Goal: Information Seeking & Learning: Learn about a topic

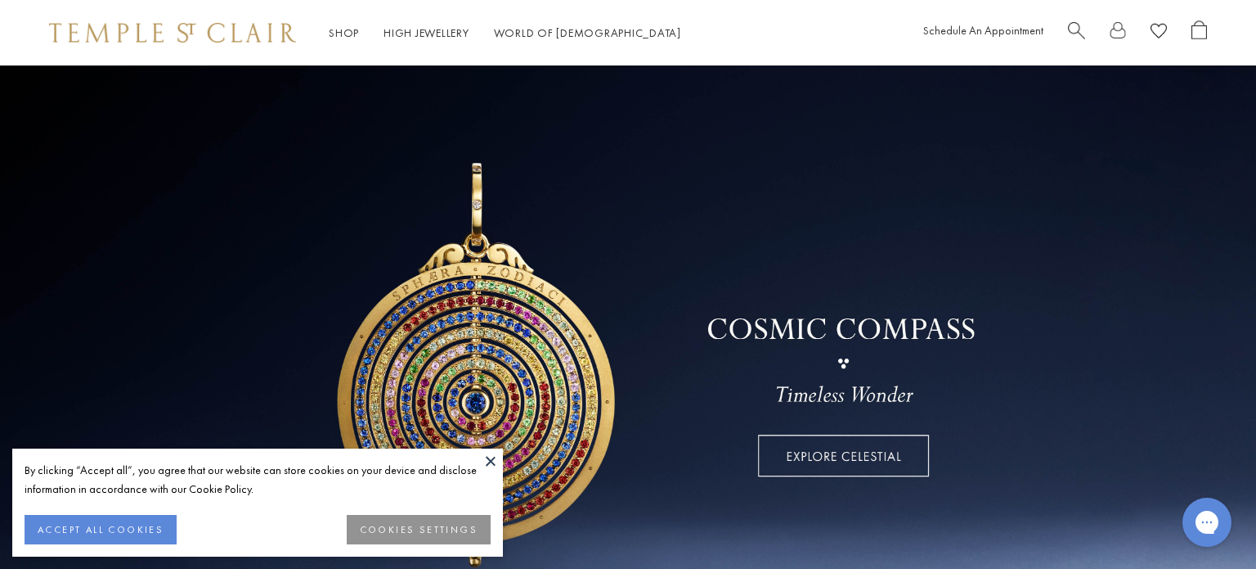
click at [491, 462] on button at bounding box center [491, 460] width 25 height 25
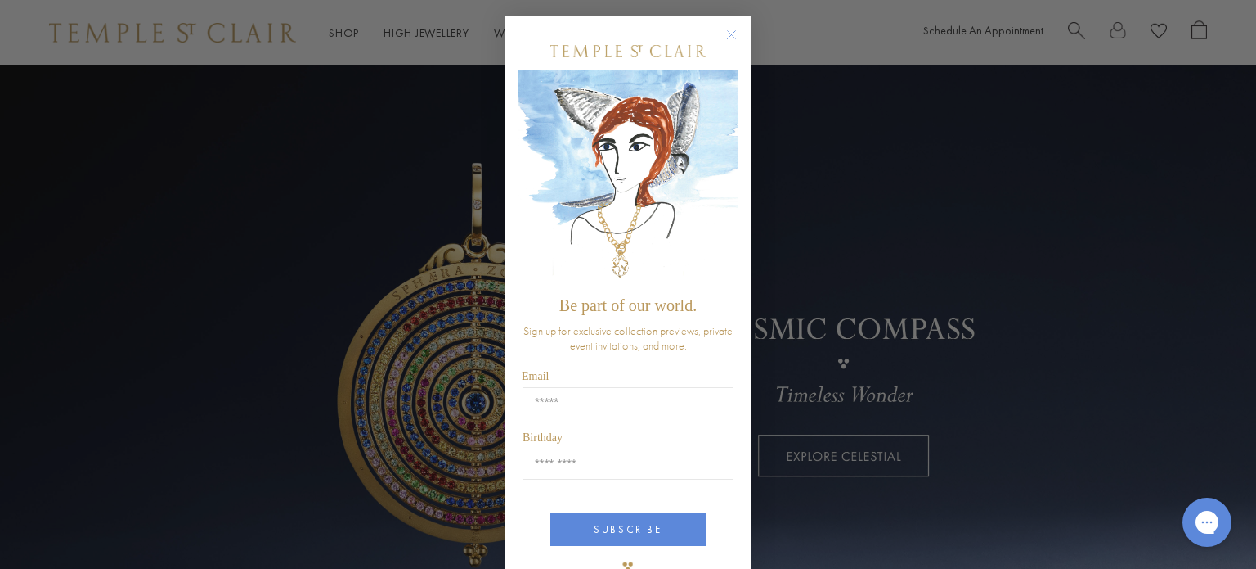
click at [1105, 306] on div "Close dialog Be part of our world. Sign up for exclusive collection previews, p…" at bounding box center [628, 284] width 1256 height 569
click at [729, 38] on circle "Close dialog" at bounding box center [732, 35] width 20 height 20
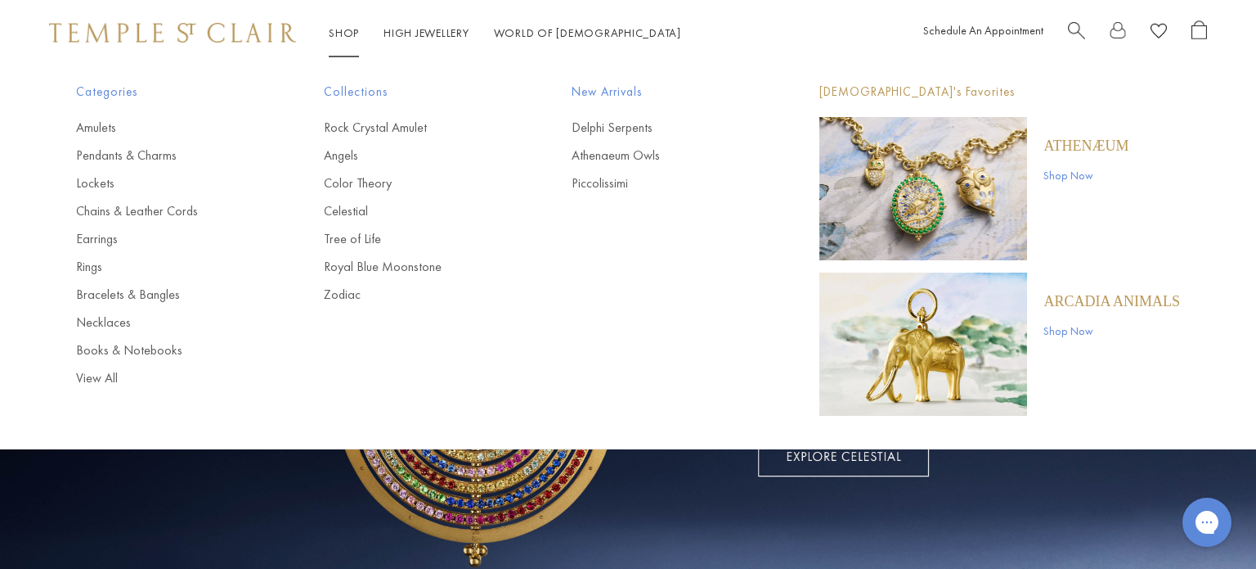
click at [1079, 300] on p "ARCADIA ANIMALS" at bounding box center [1112, 301] width 137 height 18
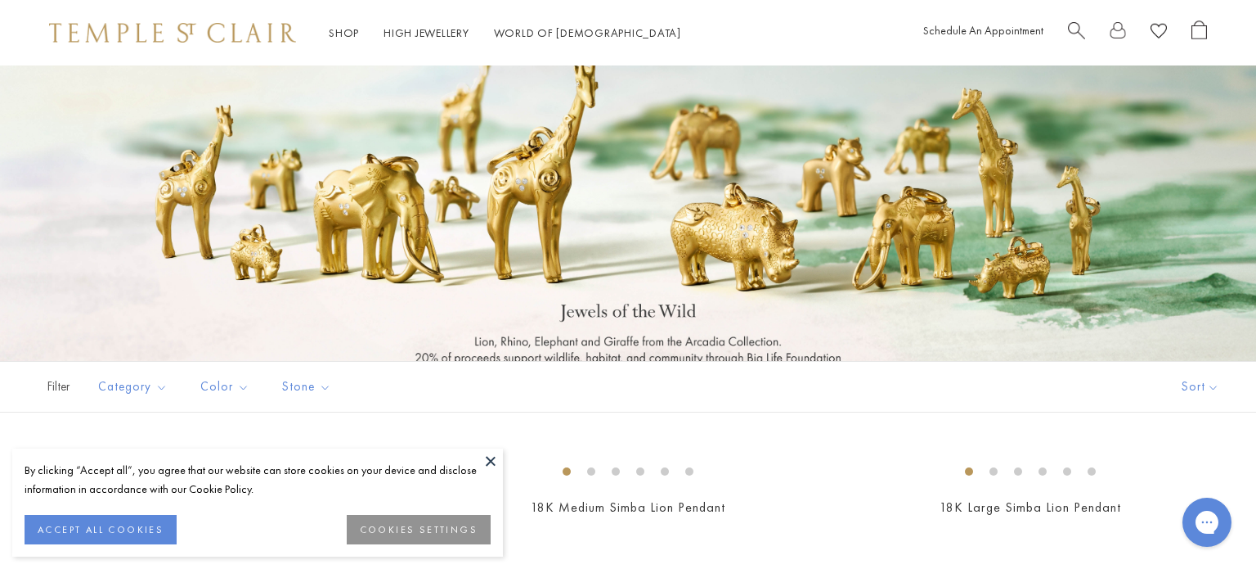
scroll to position [33, 0]
click at [493, 462] on button at bounding box center [491, 460] width 25 height 25
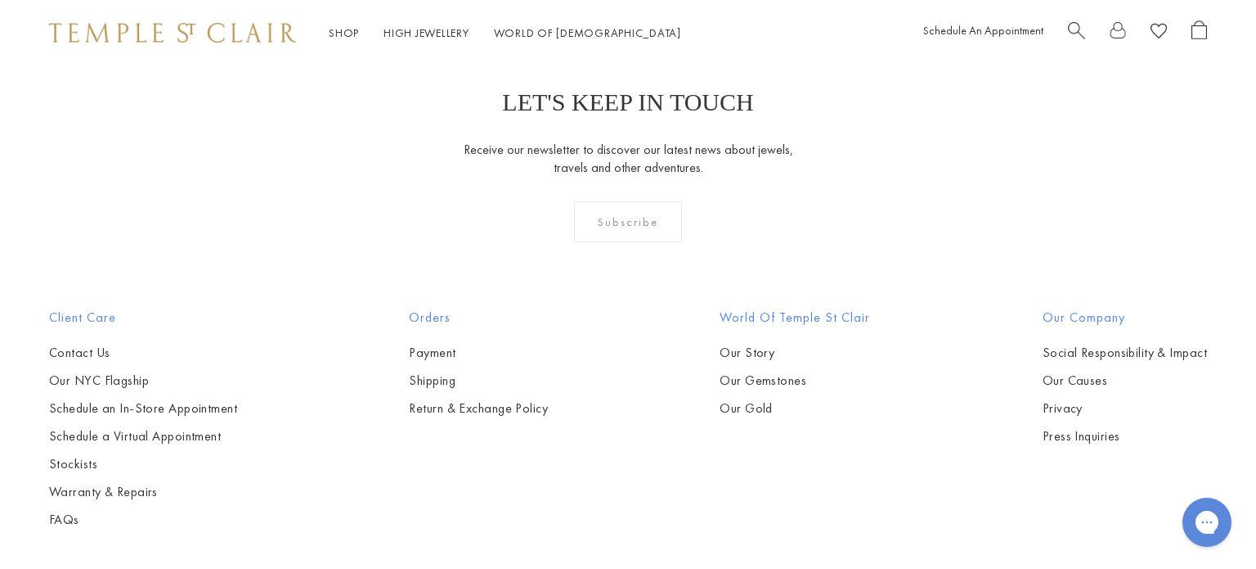
scroll to position [975, 0]
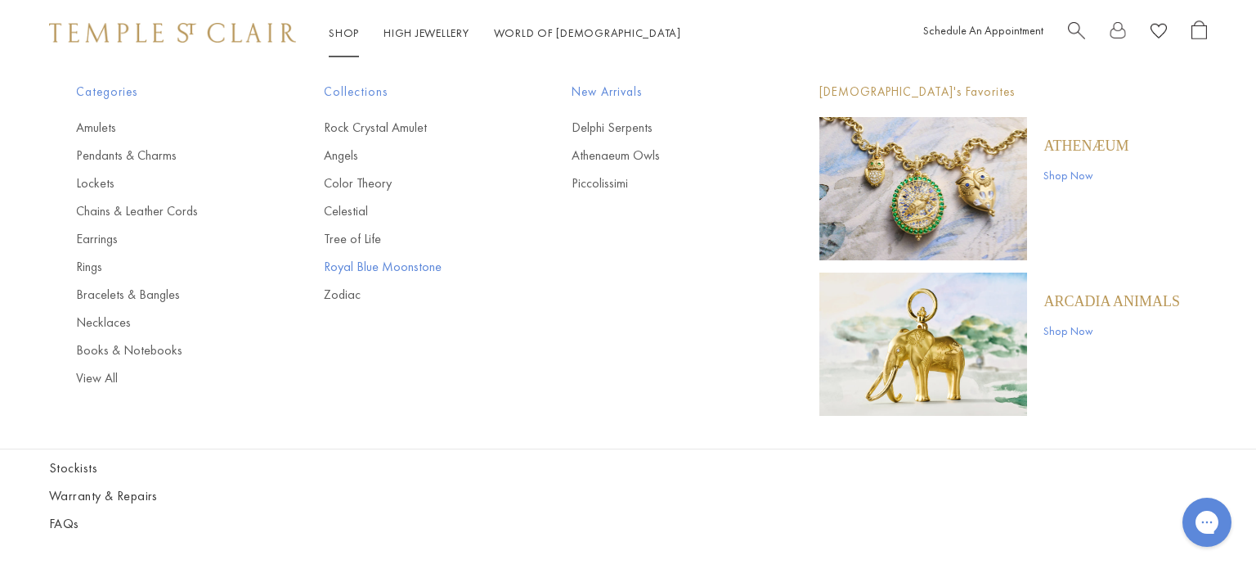
click at [361, 272] on link "Royal Blue Moonstone" at bounding box center [415, 267] width 182 height 18
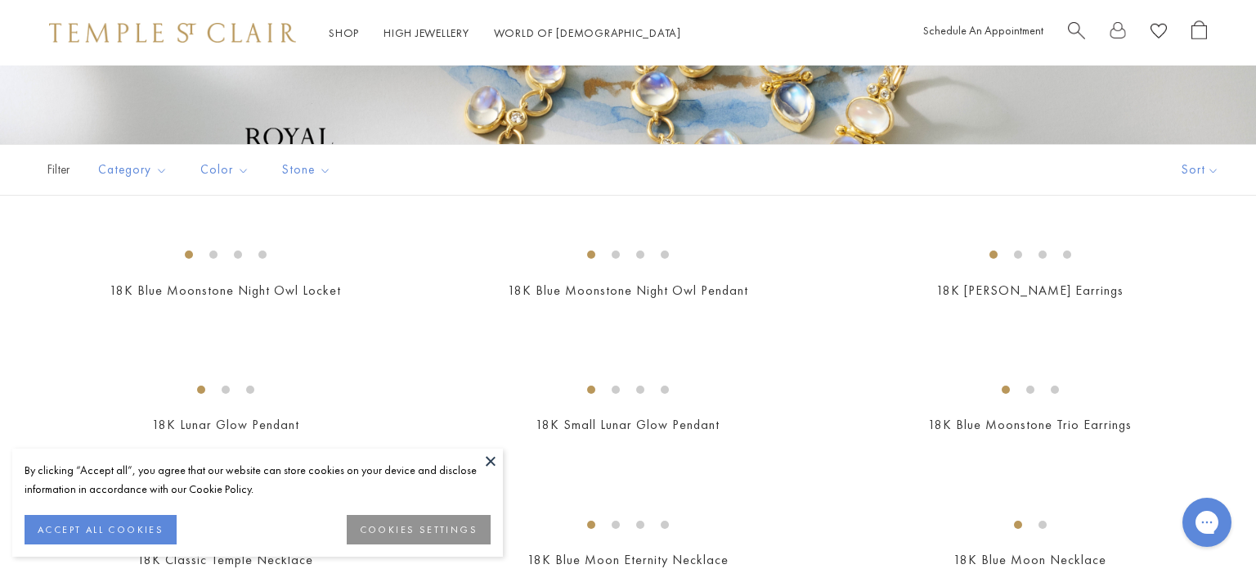
scroll to position [327, 0]
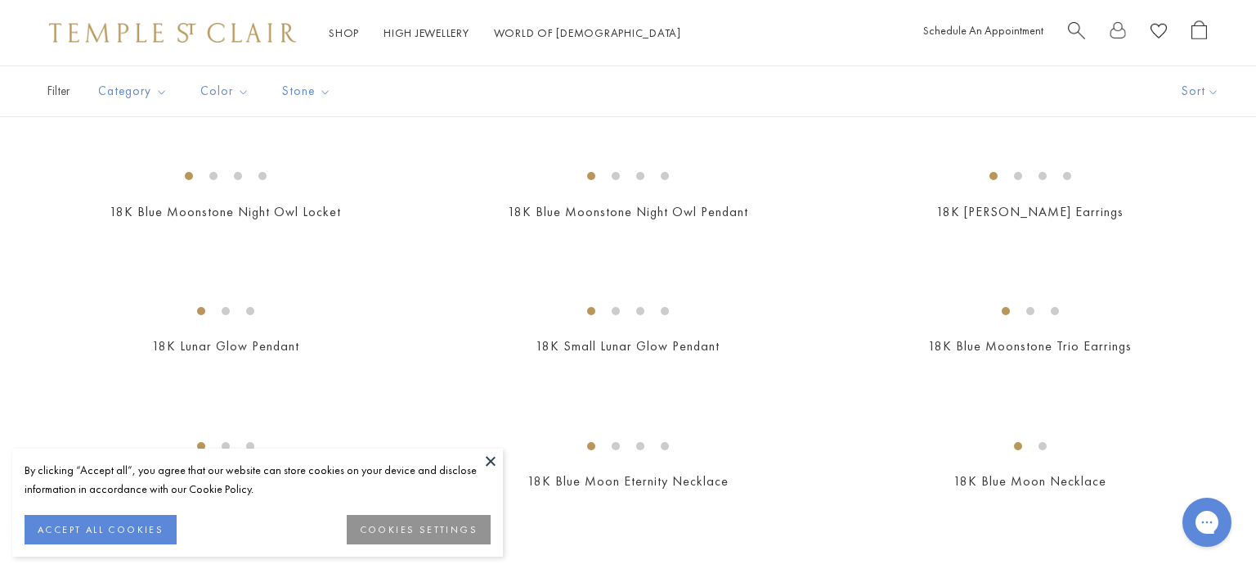
click at [495, 460] on button at bounding box center [491, 460] width 25 height 25
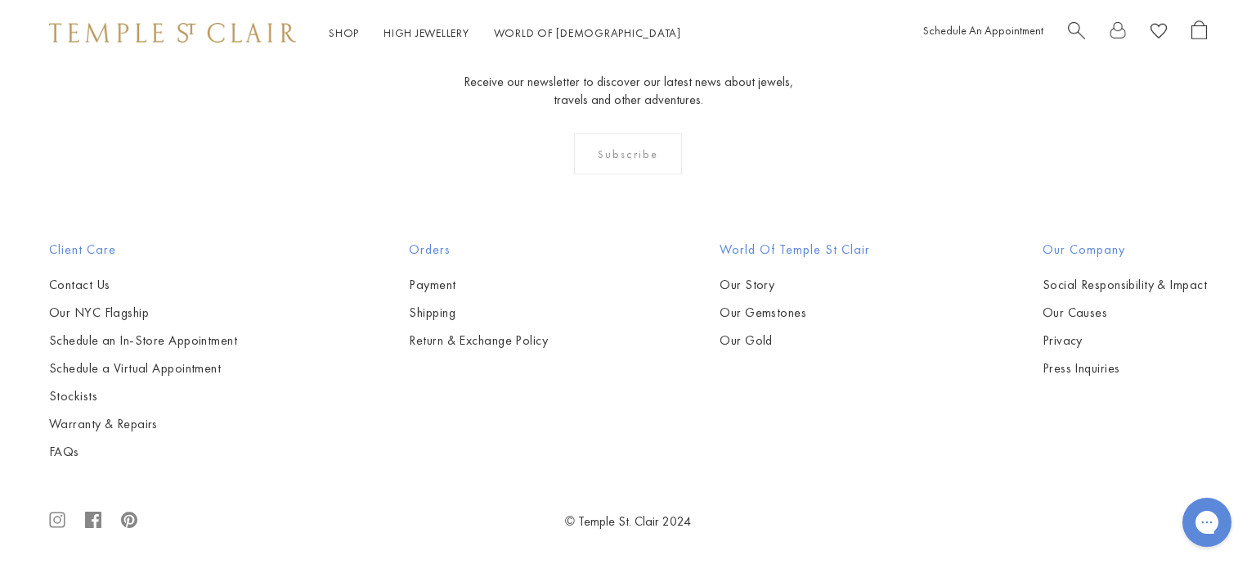
scroll to position [4221, 0]
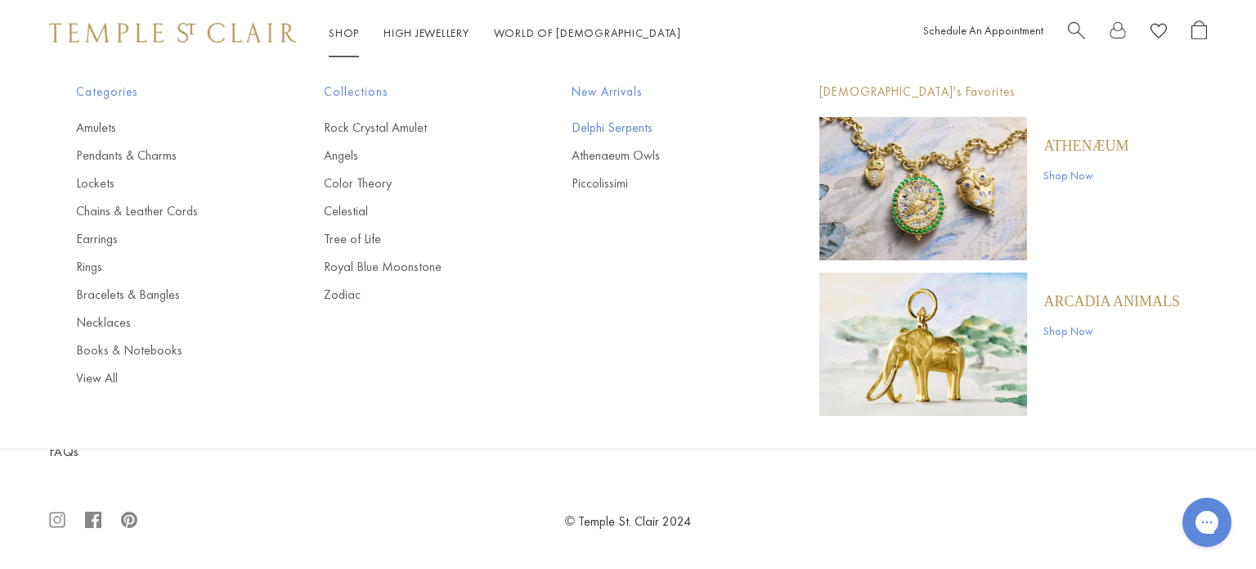
click at [613, 127] on link "Delphi Serpents" at bounding box center [663, 128] width 182 height 18
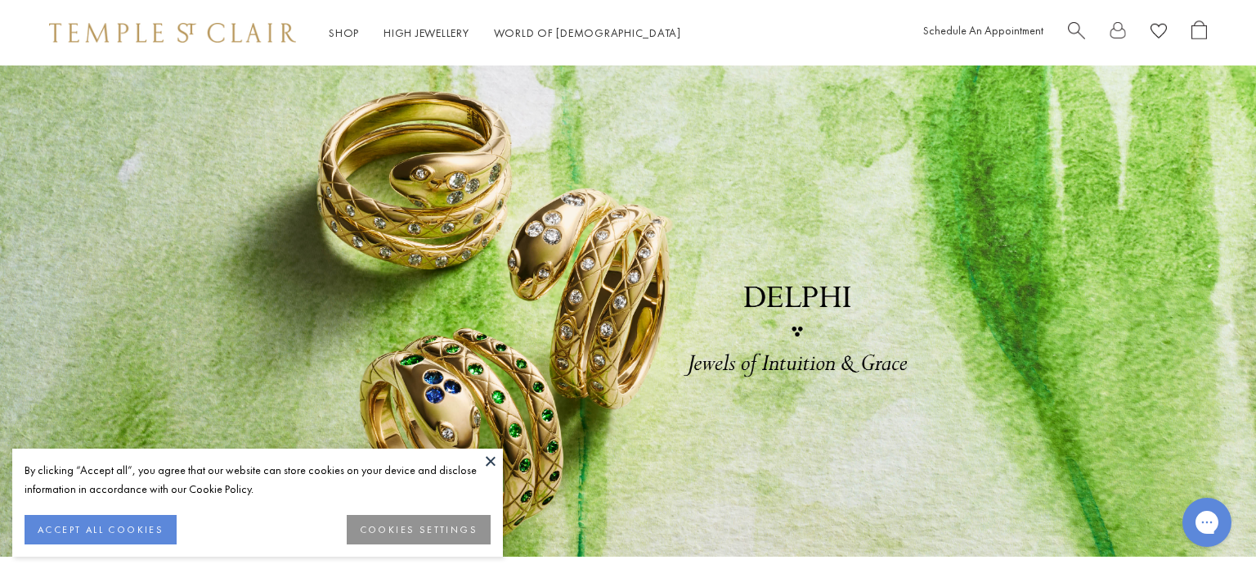
click at [492, 459] on button at bounding box center [491, 460] width 25 height 25
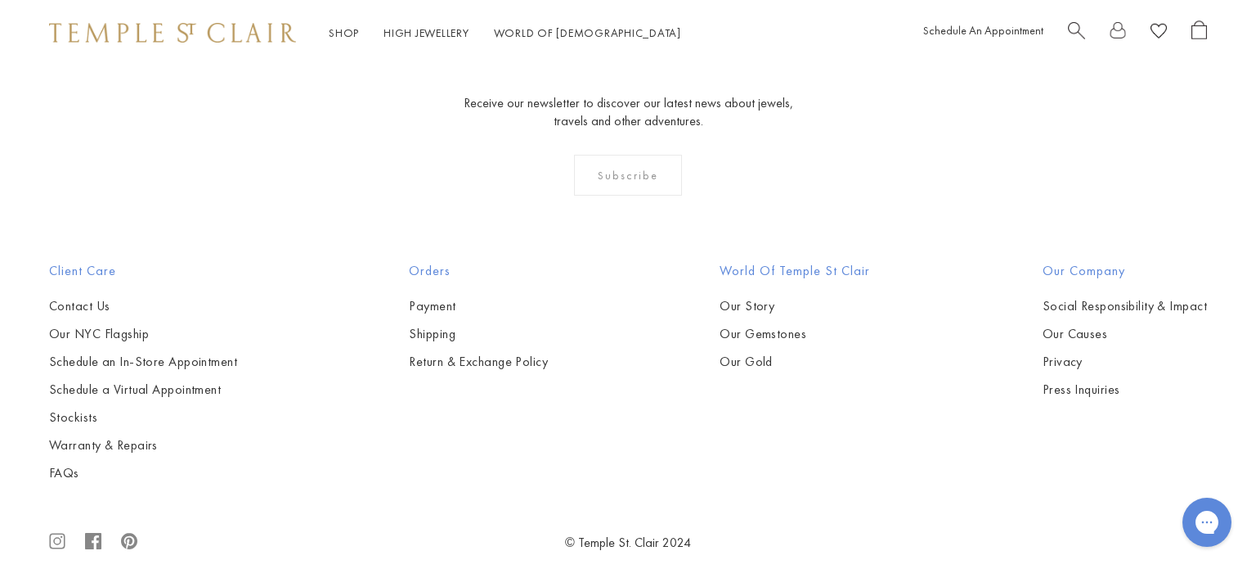
scroll to position [3258, 0]
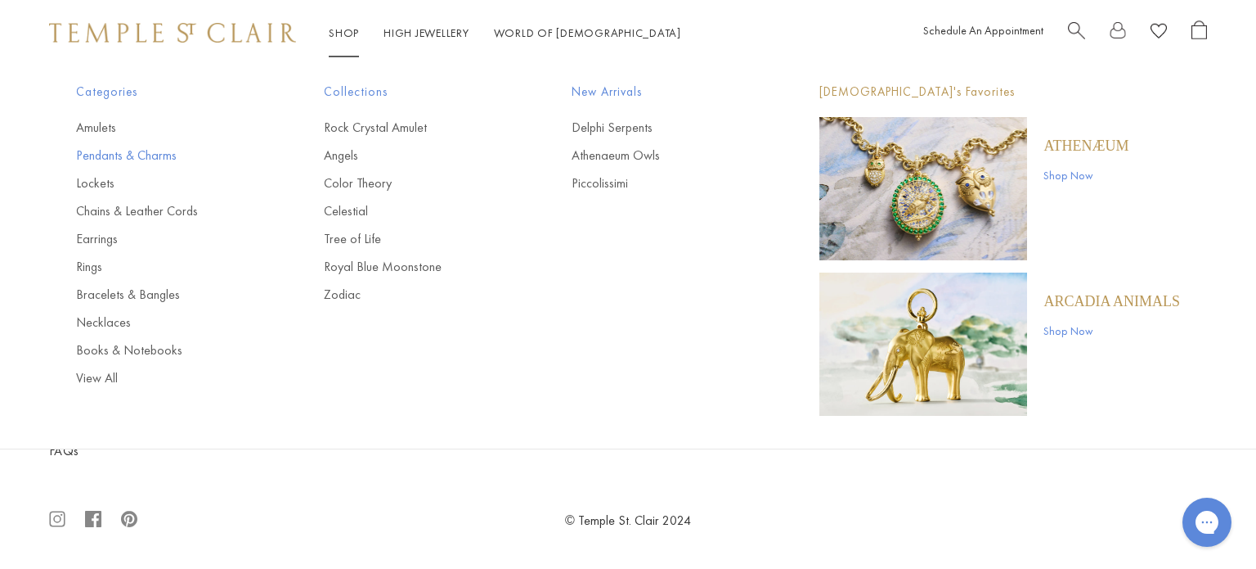
click at [144, 154] on link "Pendants & Charms" at bounding box center [167, 155] width 182 height 18
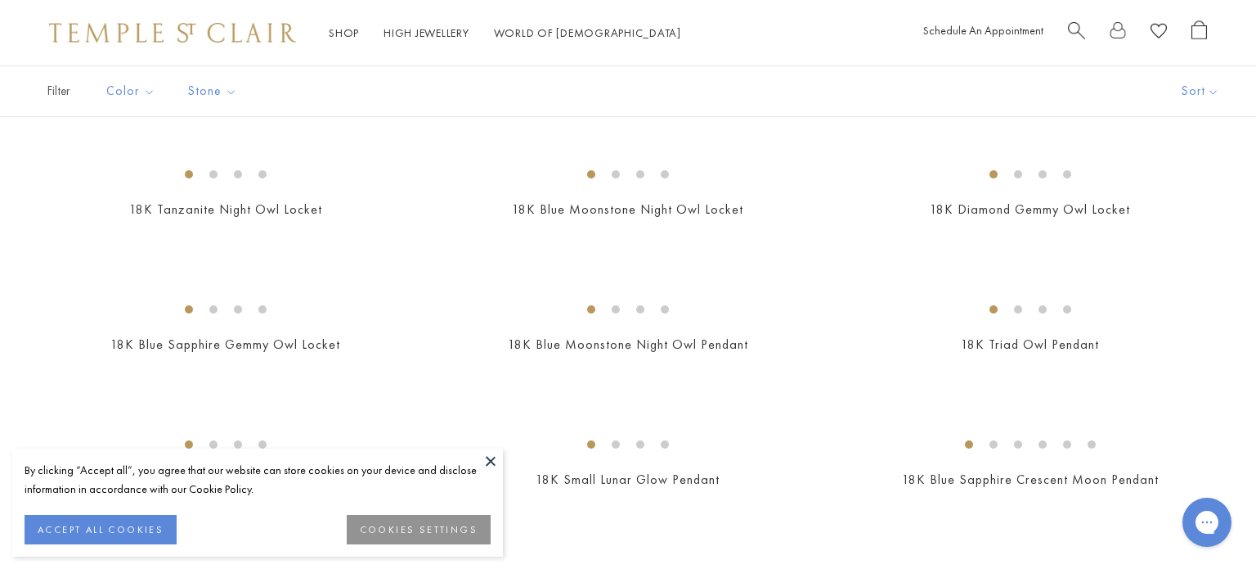
scroll to position [294, 0]
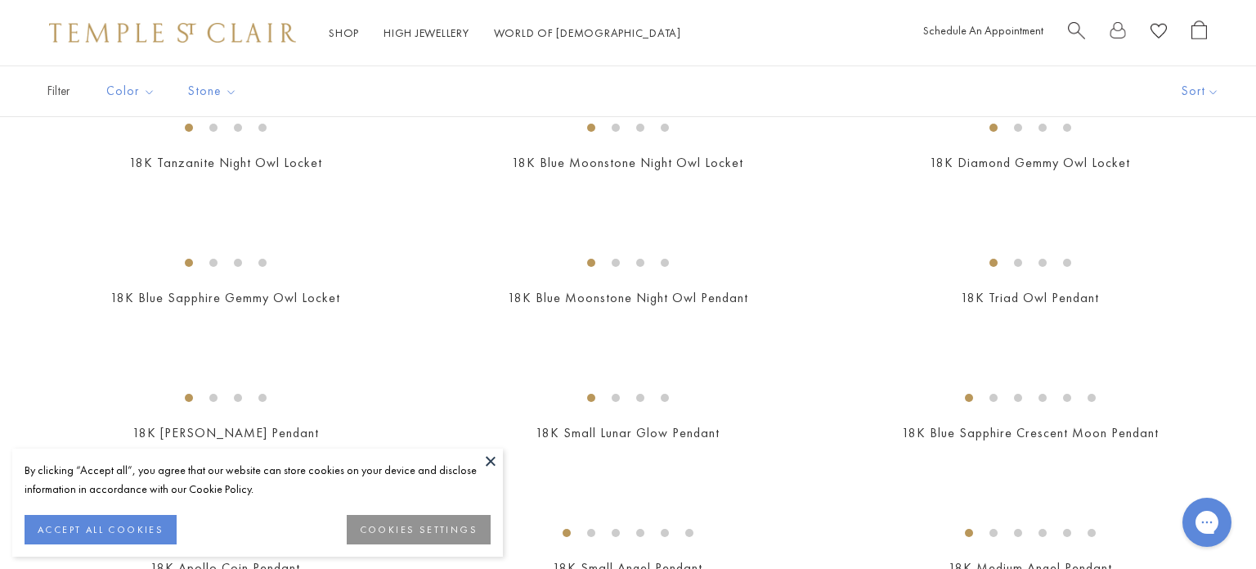
click at [491, 461] on button at bounding box center [491, 460] width 25 height 25
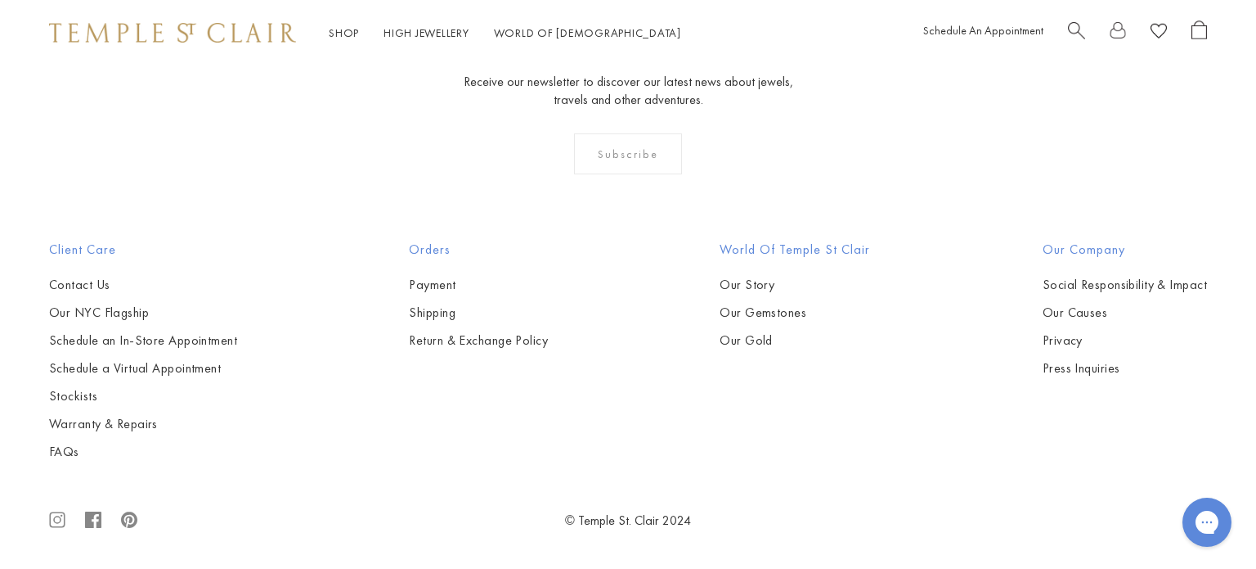
scroll to position [4906, 0]
click at [0, 0] on img at bounding box center [0, 0] width 0 height 0
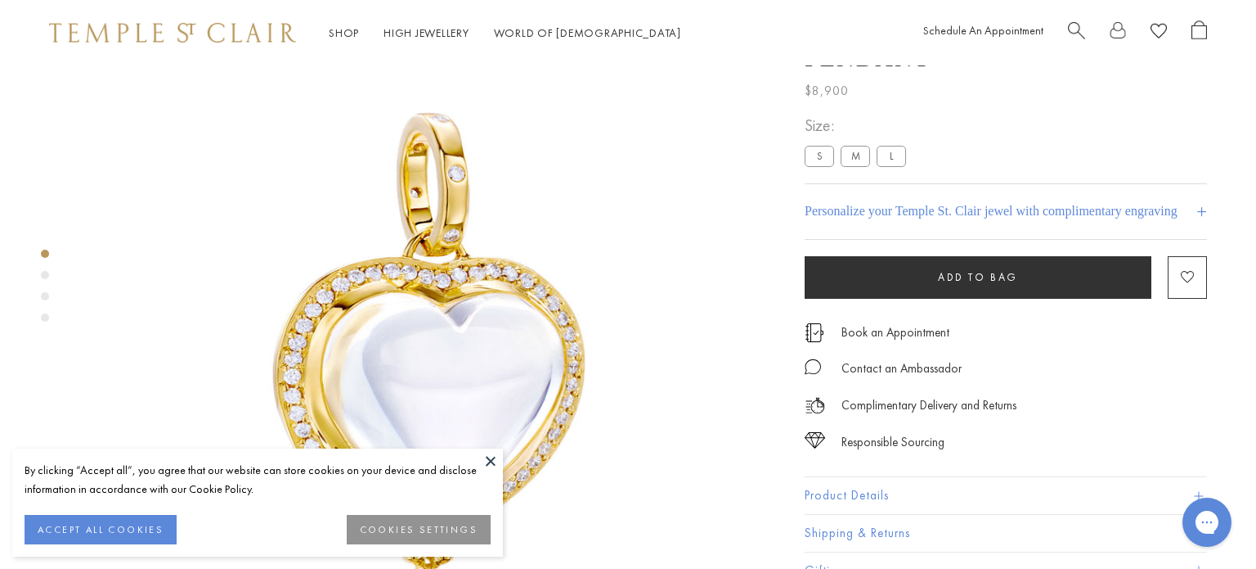
click at [494, 463] on button at bounding box center [491, 460] width 25 height 25
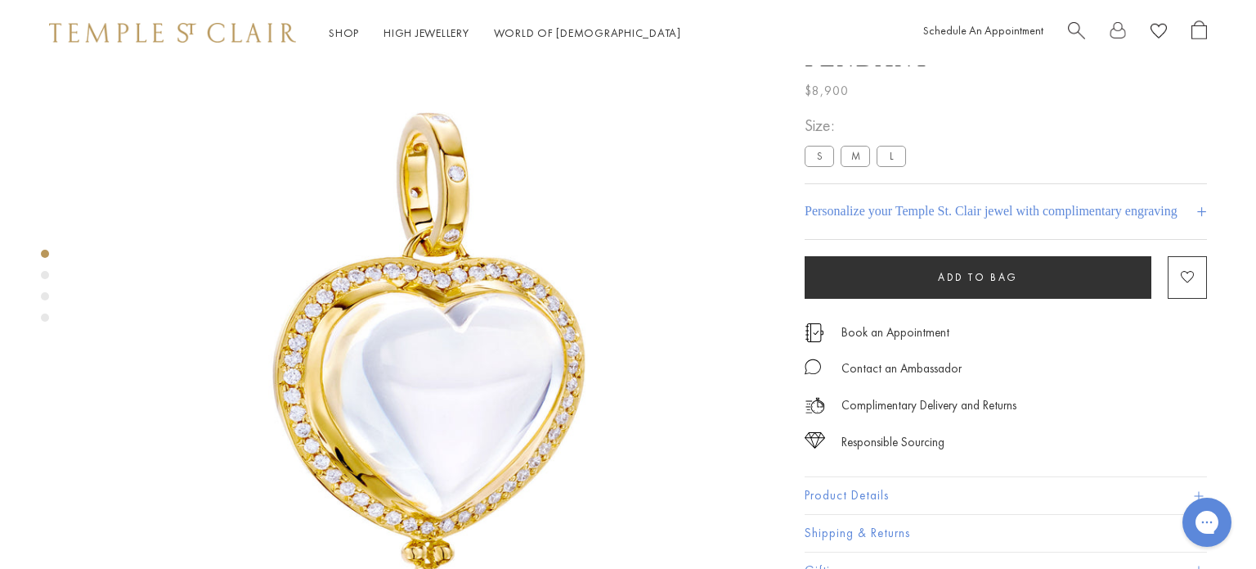
click at [45, 272] on div "Product gallery navigation" at bounding box center [45, 275] width 8 height 8
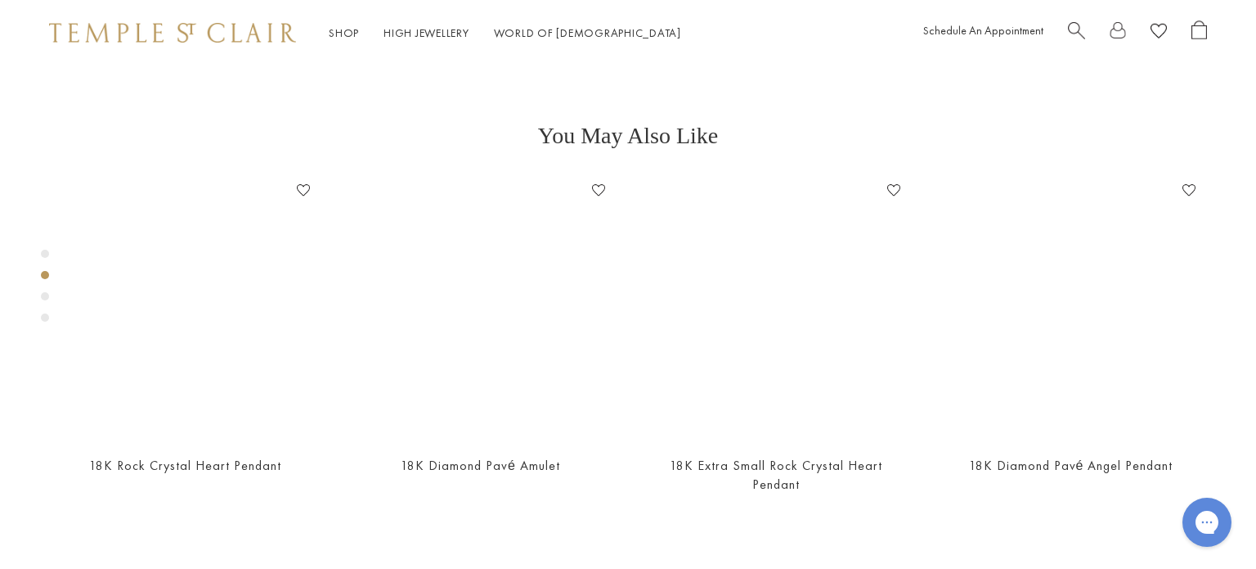
scroll to position [700, 0]
click at [43, 295] on div "Product gallery navigation" at bounding box center [45, 296] width 8 height 8
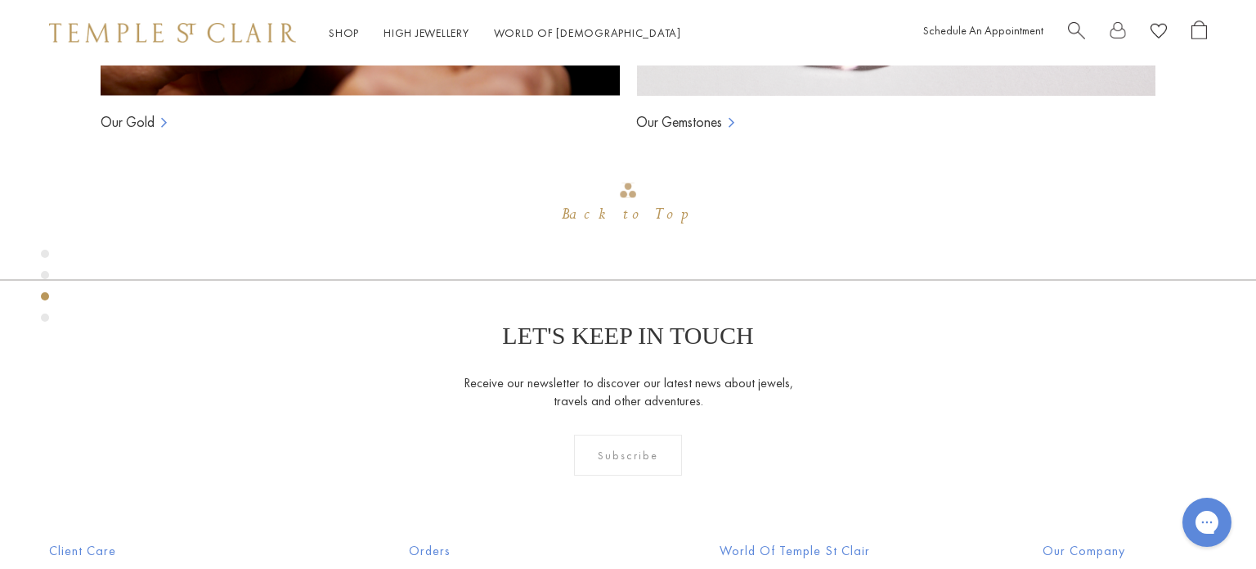
scroll to position [1629, 0]
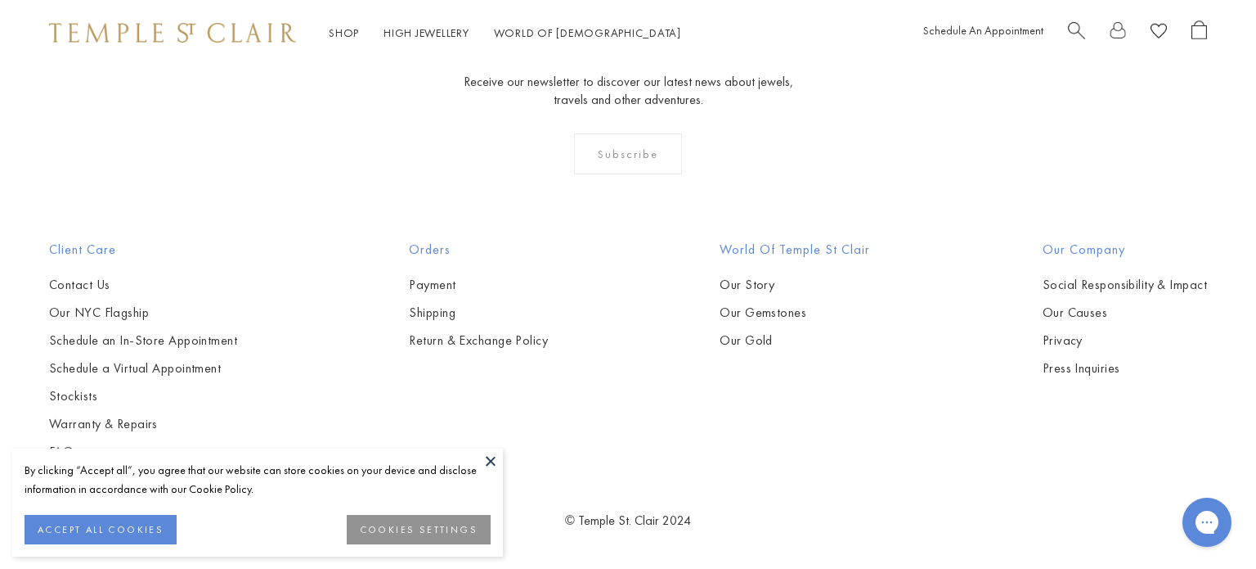
scroll to position [7388, 0]
click at [487, 467] on button at bounding box center [491, 460] width 25 height 25
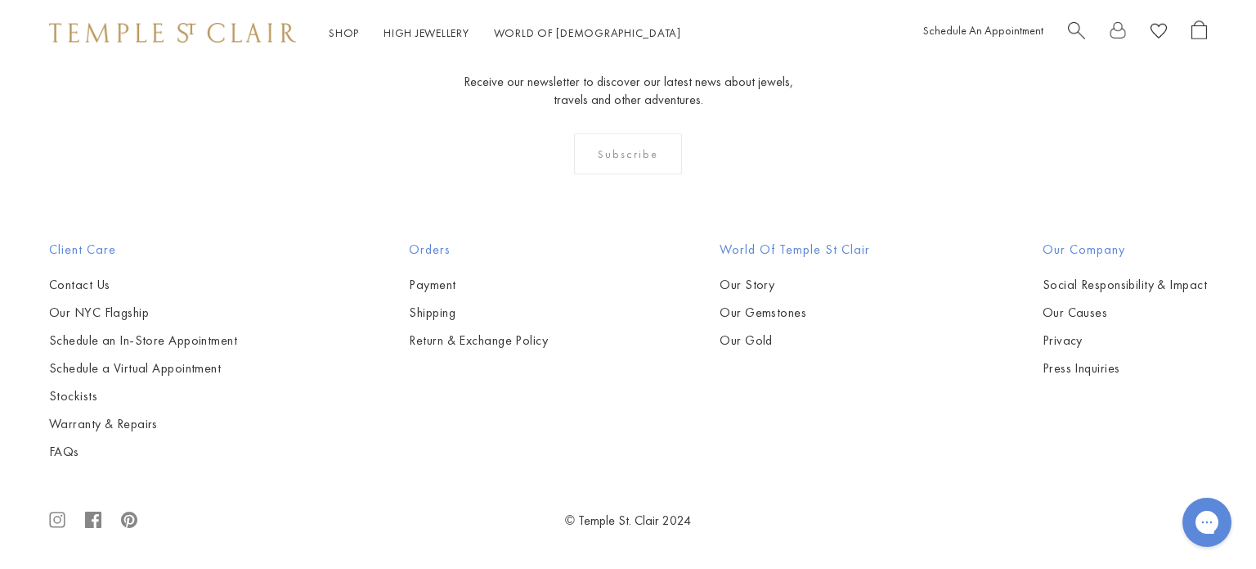
scroll to position [9573, 0]
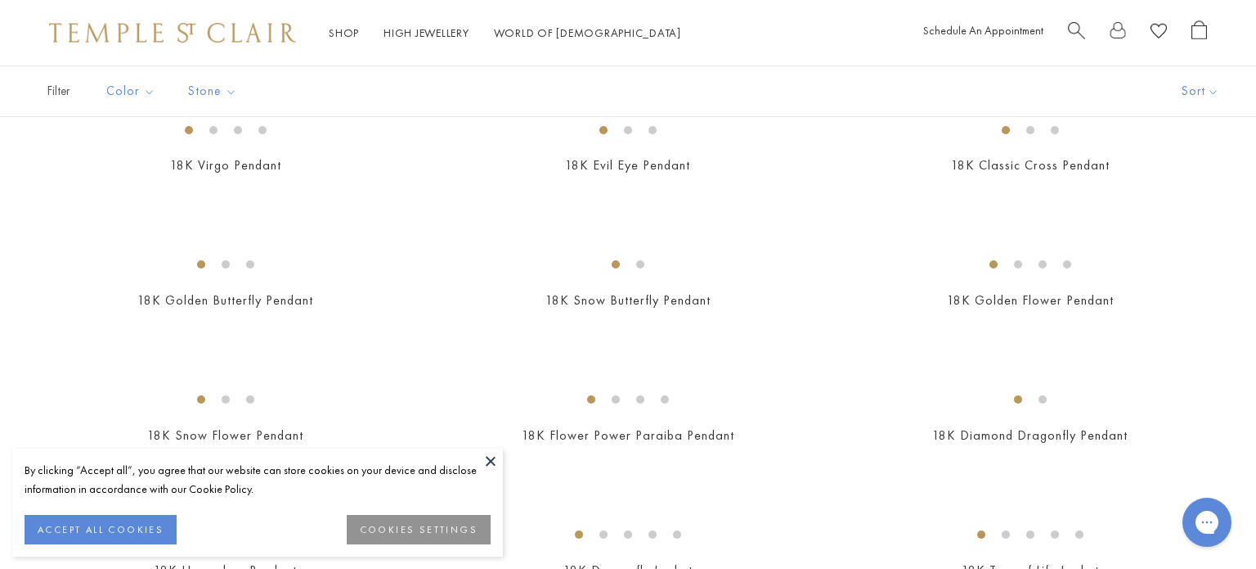
scroll to position [717, 0]
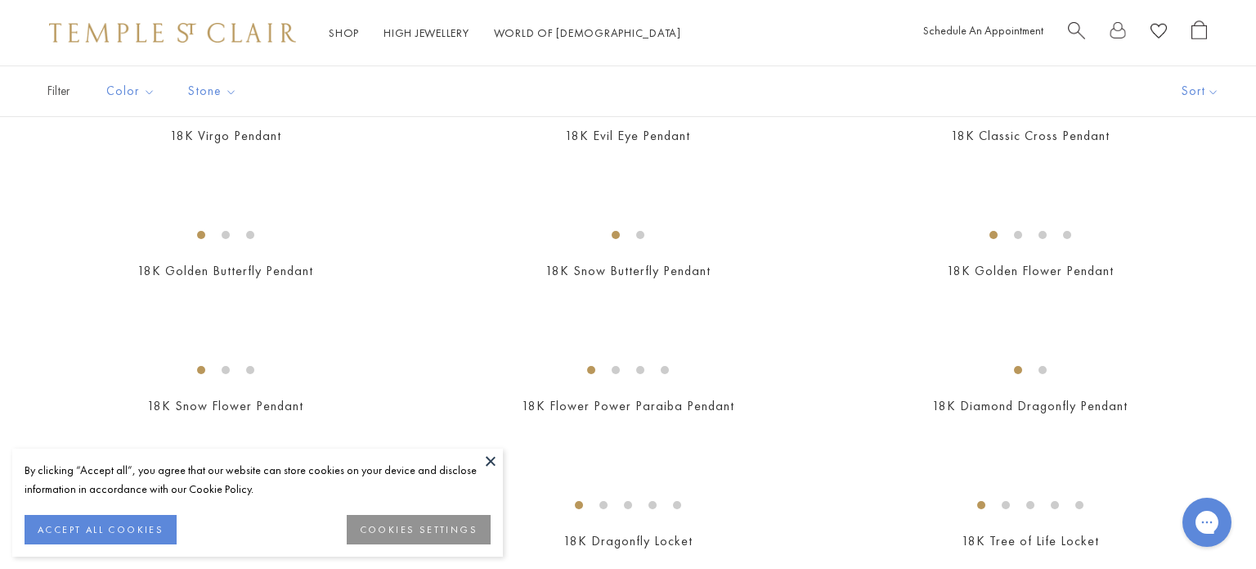
drag, startPoint x: 1254, startPoint y: 16, endPoint x: 1256, endPoint y: 61, distance: 45.8
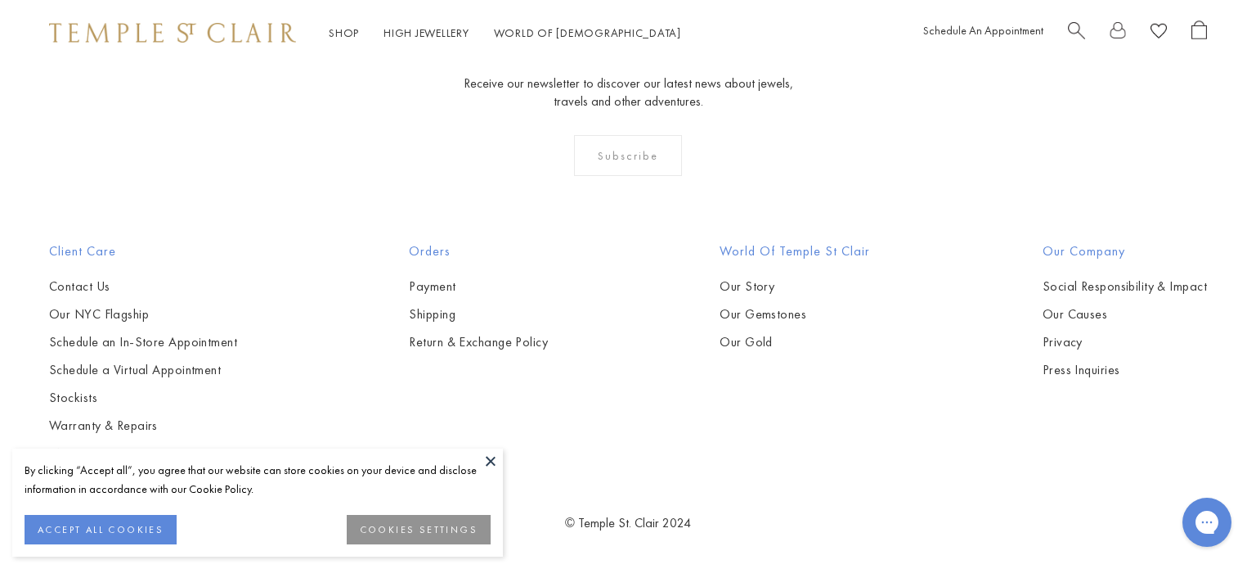
scroll to position [2588, 0]
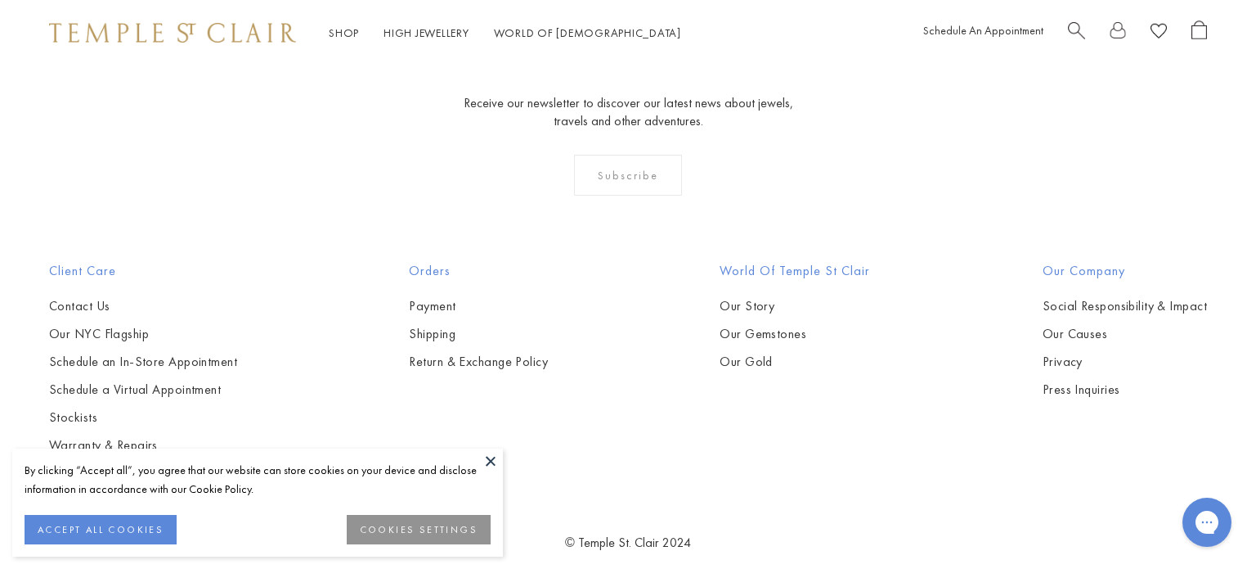
click at [0, 0] on img at bounding box center [0, 0] width 0 height 0
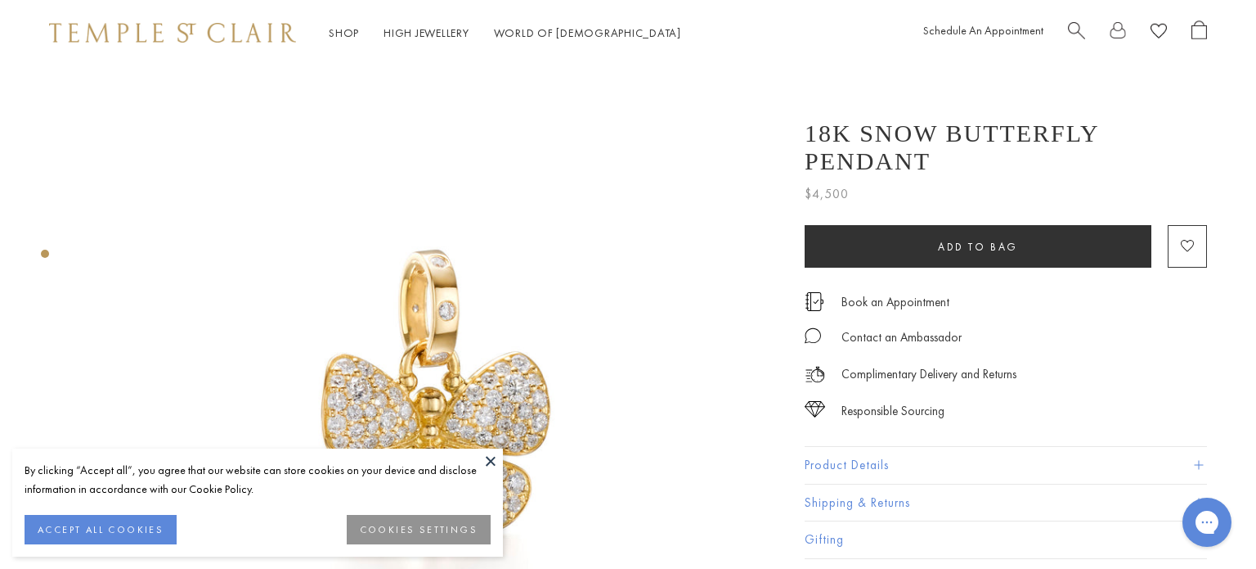
scroll to position [30, 0]
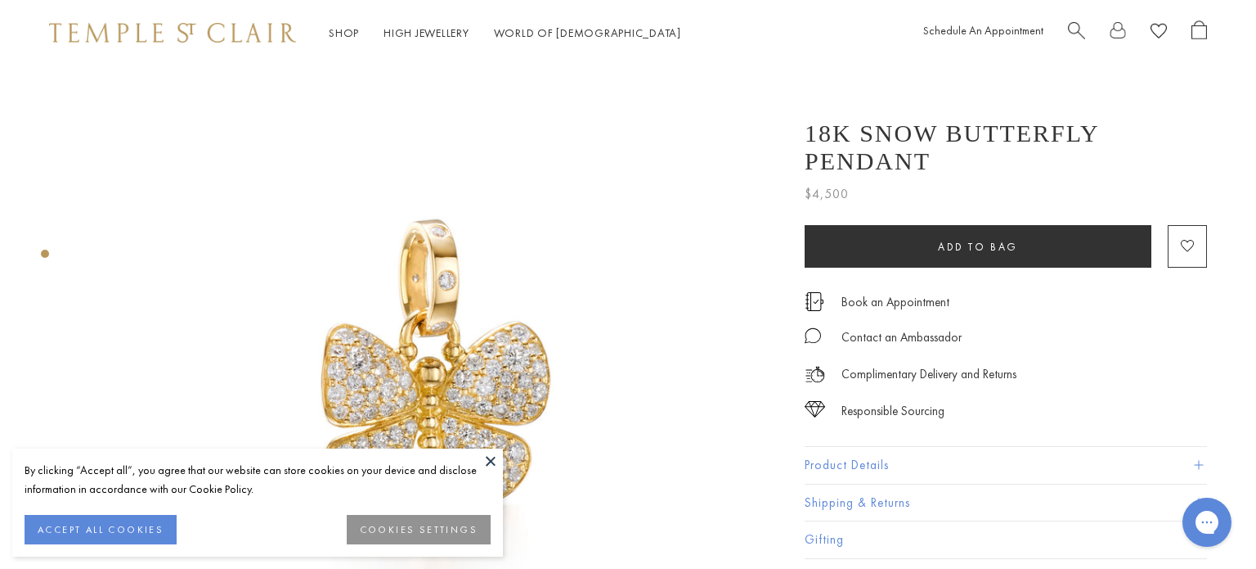
click at [487, 457] on button at bounding box center [491, 460] width 25 height 25
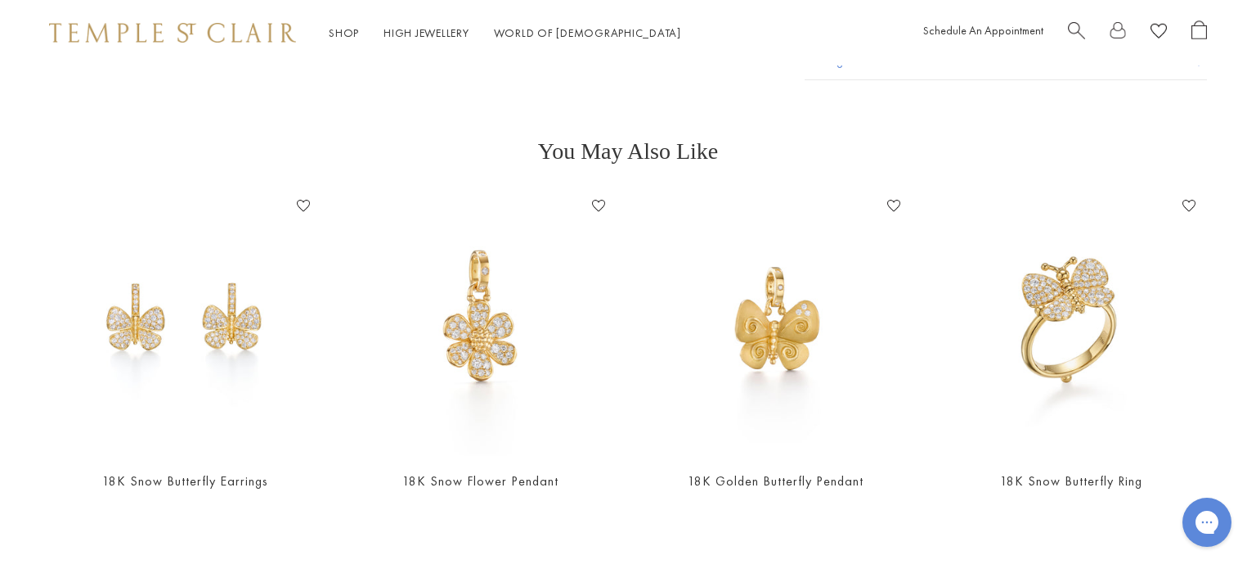
scroll to position [685, 0]
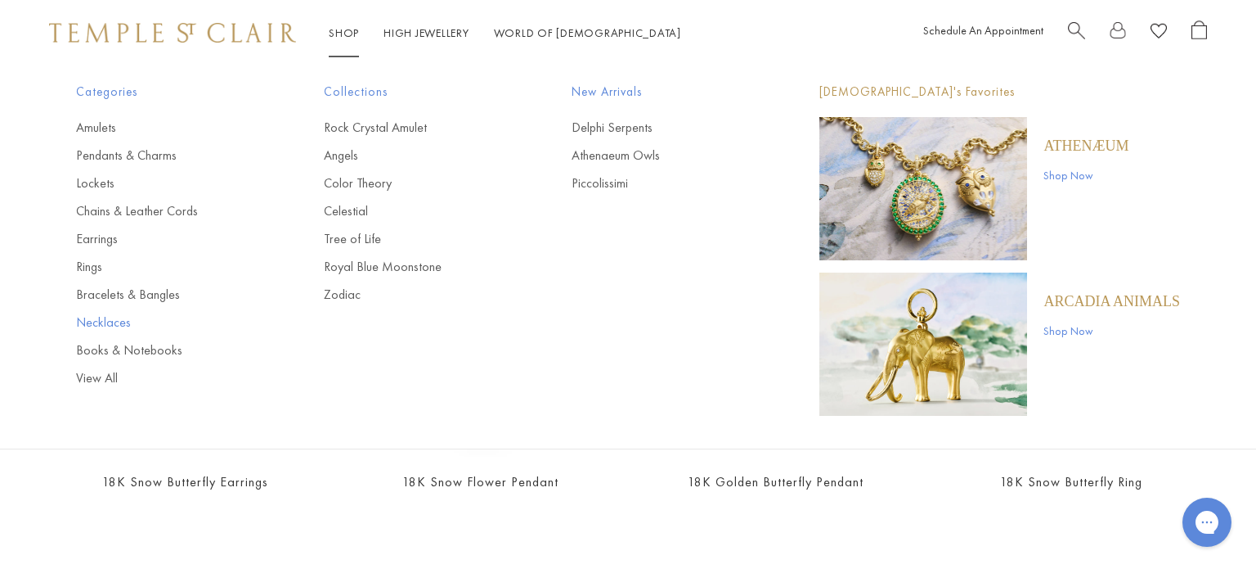
click at [110, 325] on link "Necklaces" at bounding box center [167, 322] width 182 height 18
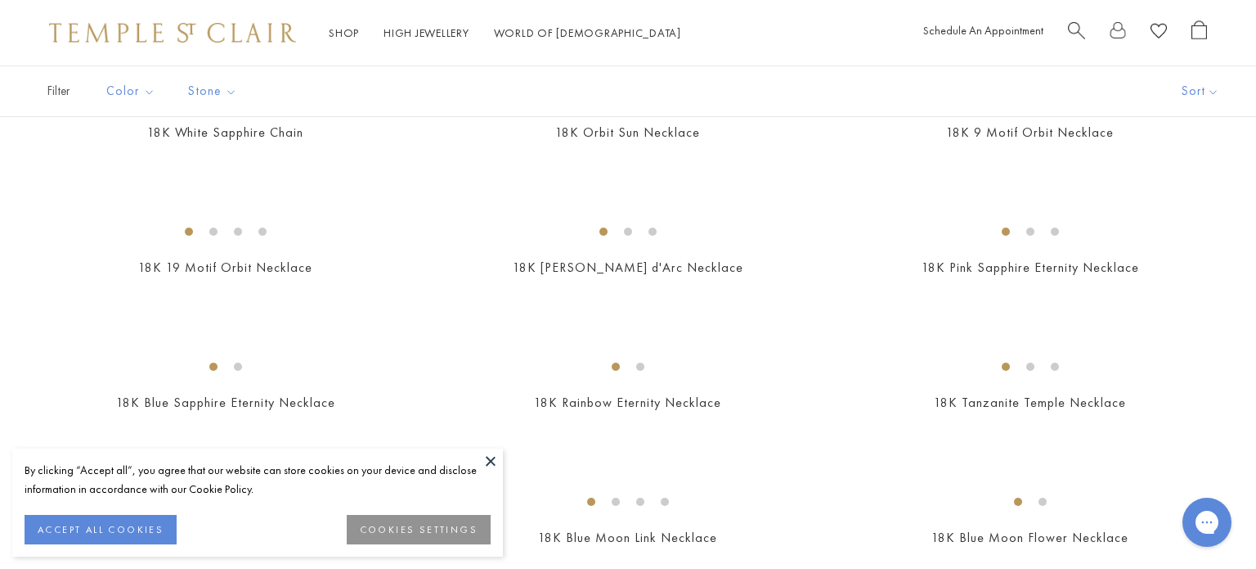
scroll to position [732, 0]
